Goal: Download file/media

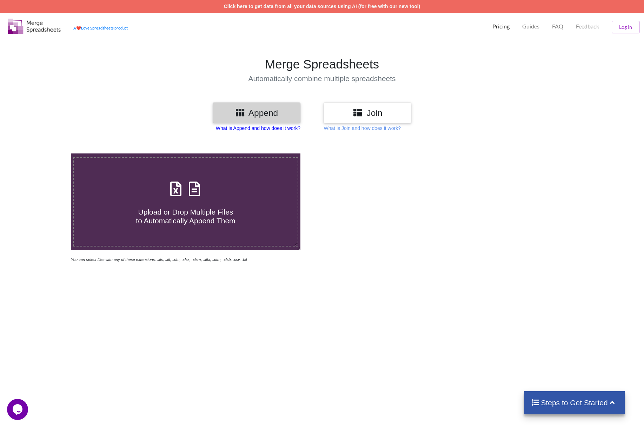
click at [290, 128] on p "What is Append and how does it work?" at bounding box center [258, 128] width 85 height 7
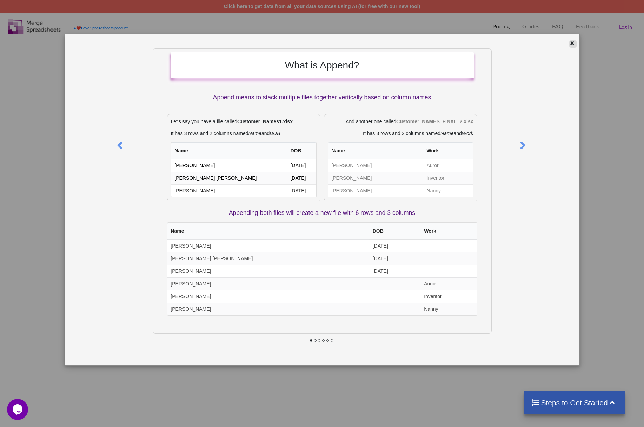
click at [572, 42] on icon at bounding box center [572, 42] width 6 height 5
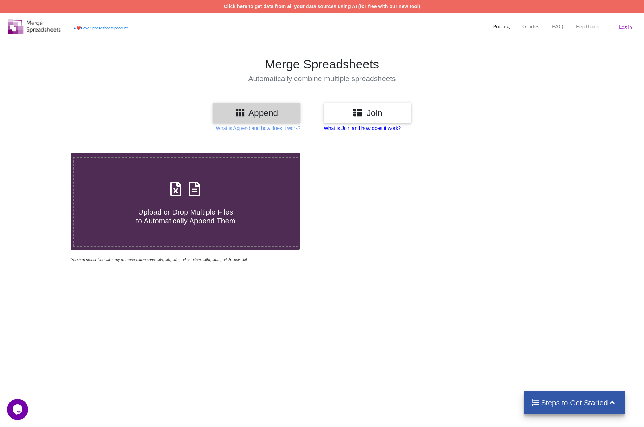
click at [399, 129] on p "What is Join and how does it work?" at bounding box center [362, 128] width 77 height 7
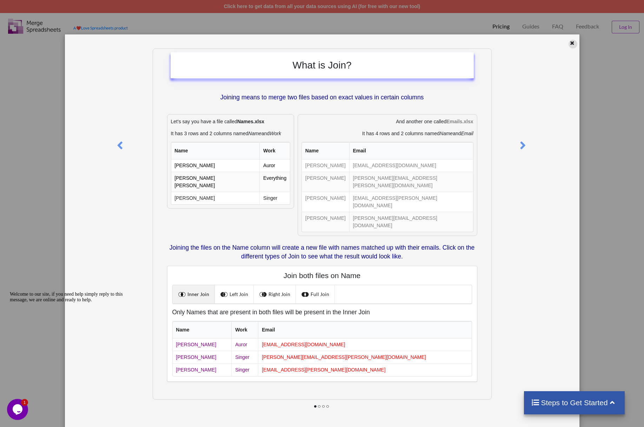
click at [573, 44] on icon at bounding box center [572, 42] width 6 height 5
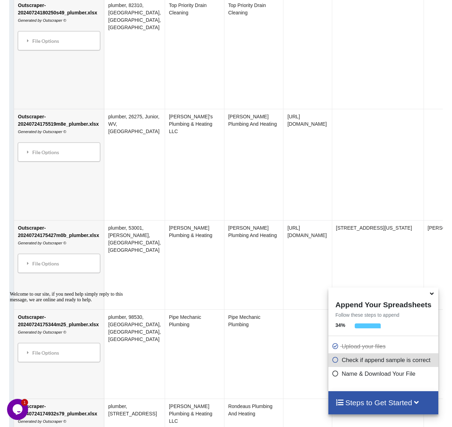
scroll to position [638, 0]
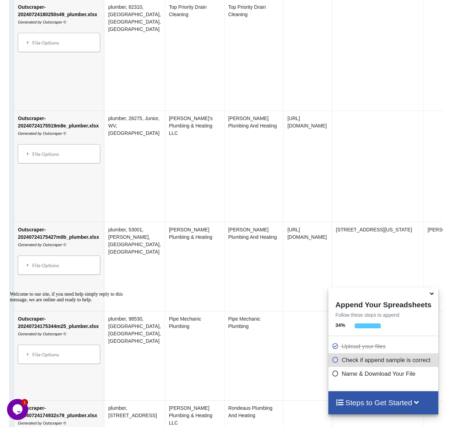
click at [333, 360] on icon at bounding box center [335, 359] width 7 height 6
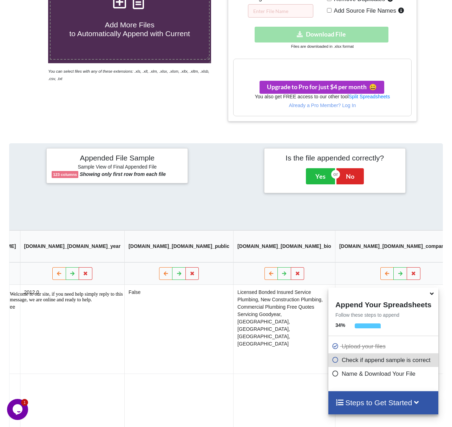
scroll to position [0, 0]
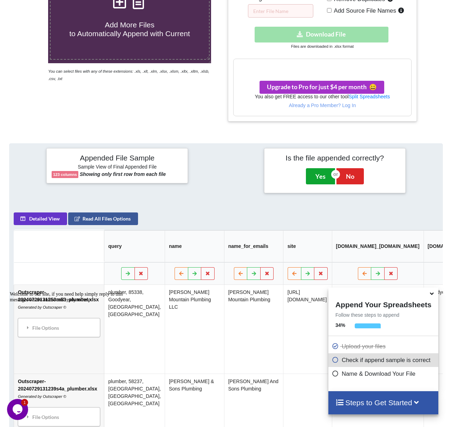
click at [316, 177] on button "Yes" at bounding box center [320, 176] width 29 height 16
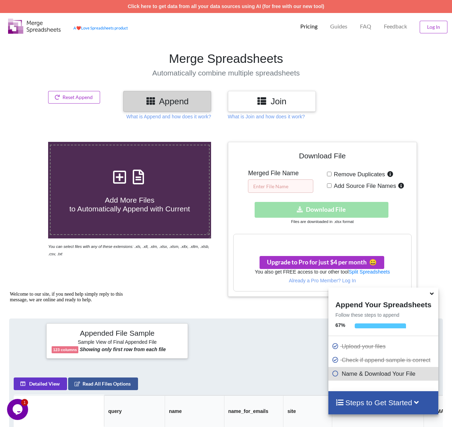
click at [260, 186] on input "text" at bounding box center [280, 185] width 65 height 13
type input "test"
click at [324, 211] on div "Download hidden Download File" at bounding box center [322, 210] width 179 height 16
